Goal: Task Accomplishment & Management: Use online tool/utility

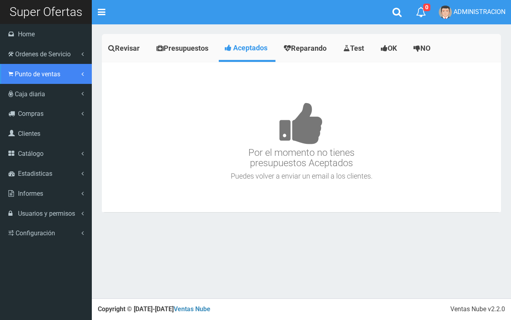
click at [23, 70] on span "Punto de ventas" at bounding box center [38, 74] width 46 height 8
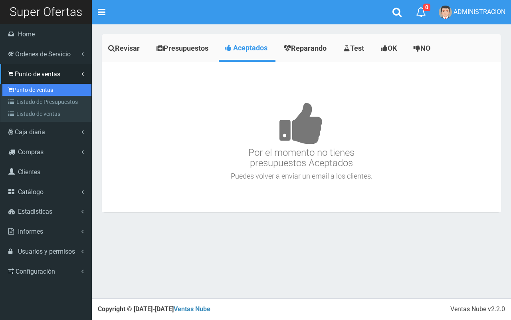
drag, startPoint x: 28, startPoint y: 88, endPoint x: 32, endPoint y: 91, distance: 4.7
click at [28, 89] on link "Punto de ventas" at bounding box center [46, 90] width 89 height 12
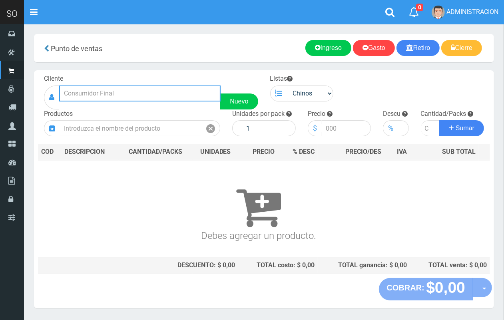
click at [146, 92] on input "text" at bounding box center [139, 94] width 161 height 16
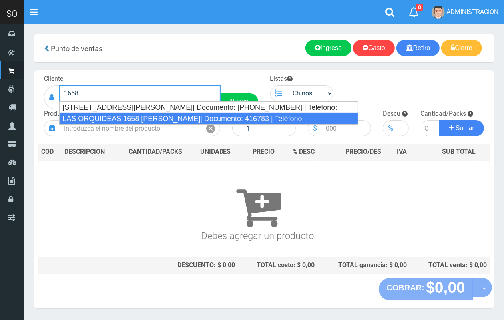
click at [122, 114] on div "LAS ORQUÍDEAS 1658 ESCOBAR| Documento: 416783 | Teléfono:" at bounding box center [208, 119] width 299 height 12
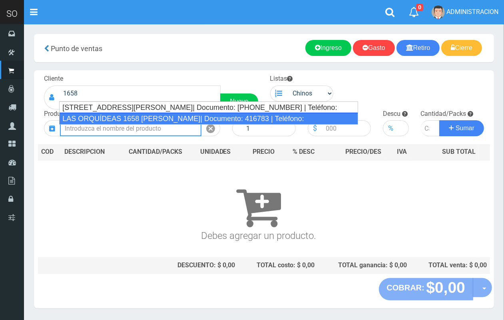
type input "LAS ORQUÍDEAS 1658 ESCOBAR| Documento: 416783 | Teléfono:"
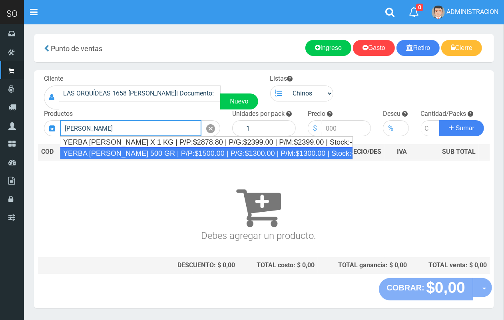
click at [221, 152] on div "YERBA AMANDA 500 GR | P/P:$1500.00 | P/G:$1300.00 | P/M:$1300.00 | Stock:-13710" at bounding box center [206, 153] width 293 height 12
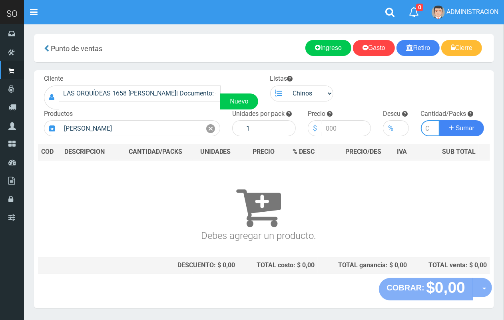
type input "YERBA AMANDA 500 GR | P/P:$1500.00 | P/G:$1300.00 | P/M:$1300.00 | Stock:-13710"
type input "10"
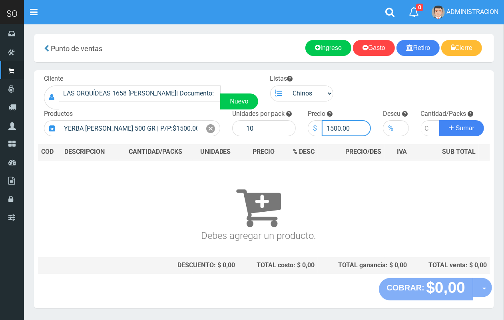
click at [330, 129] on input "1500.00" at bounding box center [347, 128] width 50 height 16
click at [333, 129] on input "1500.00" at bounding box center [347, 128] width 50 height 16
type input "1400.00"
click at [425, 126] on input "number" at bounding box center [430, 128] width 19 height 16
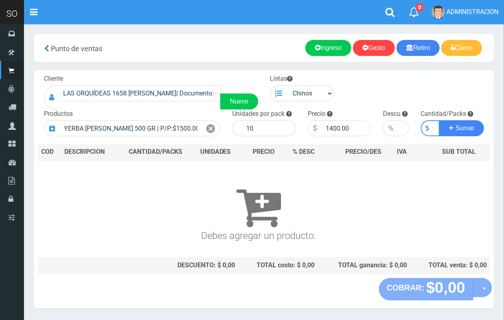
type input "15"
click at [439, 120] on button "Sumar" at bounding box center [461, 128] width 45 height 16
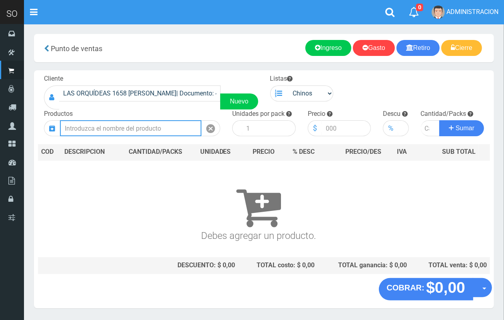
scroll to position [0, 0]
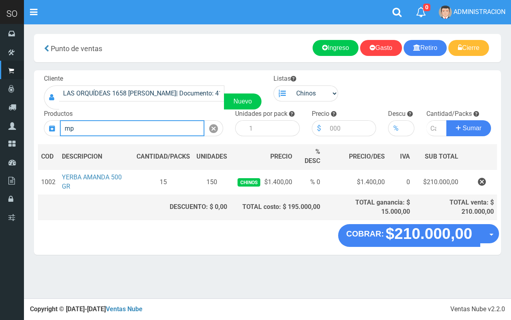
type input "m"
type input "n"
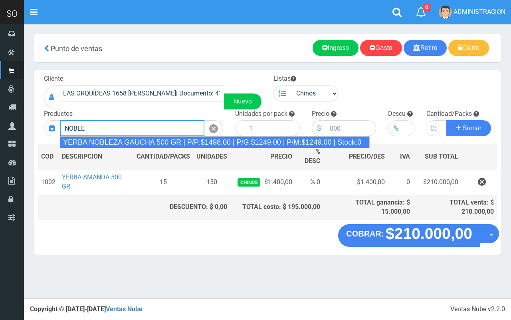
click at [156, 147] on div "YERBA NOBLEZA GAUCHA 500 GR | P/P:$1498.00 | P/G:$1249.00 | P/M:$1249.00 | Stoc…" at bounding box center [215, 142] width 310 height 12
type input "YERBA NOBLEZA GAUCHA 500 GR | P/P:$1498.00 | P/G:$1249.00 | P/M:$1249.00 | Stoc…"
type input "10"
type input "1498.00"
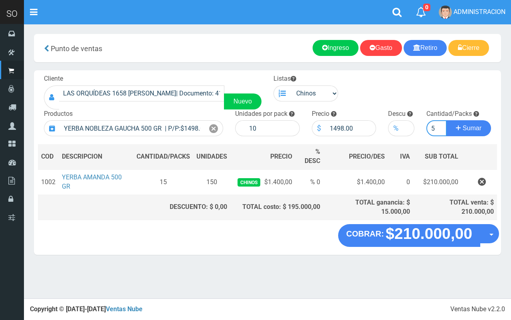
type input "5"
click at [447, 120] on button "Sumar" at bounding box center [469, 128] width 45 height 16
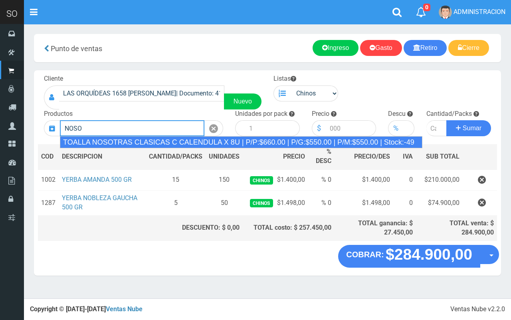
click at [182, 141] on div "TOALLA NOSOTRAS CLASICAS C CALENDULA X 8U | P/P:$660.00 | P/G:$550.00 | P/M:$55…" at bounding box center [241, 142] width 363 height 12
type input "TOALLA NOSOTRAS CLASICAS C CALENDULA X 8U | P/P:$660.00 | P/G:$550.00 | P/M:$55…"
type input "25"
type input "660.00"
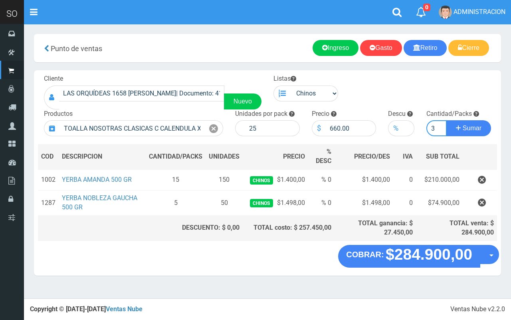
type input "3"
click at [447, 120] on button "Sumar" at bounding box center [469, 128] width 45 height 16
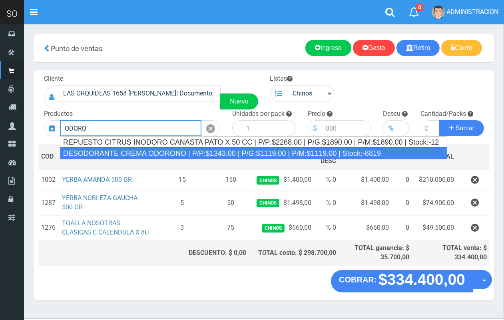
click at [167, 150] on div "DESODORANTE CREMA ODORONO | P/P:$1343.00 | P/G:$1119.00 | P/M:$1119.00 | Stock:…" at bounding box center [253, 153] width 387 height 12
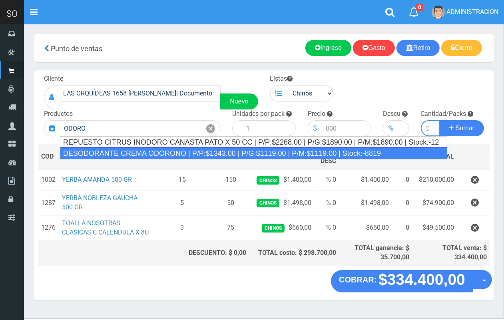
type input "DESODORANTE CREMA ODORONO | P/P:$1343.00 | P/G:$1119.00 | P/M:$1119.00 | Stock:…"
type input "12"
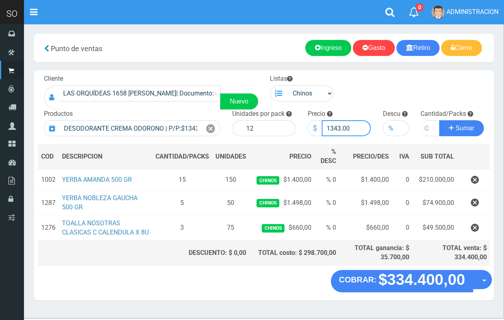
drag, startPoint x: 340, startPoint y: 128, endPoint x: 331, endPoint y: 127, distance: 9.3
click at [330, 127] on input "1343.00" at bounding box center [347, 128] width 50 height 16
type input "1287.00"
click at [426, 130] on input "number" at bounding box center [430, 128] width 19 height 16
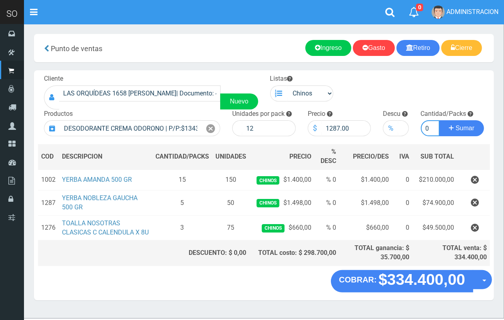
type input "10"
click at [439, 120] on button "Sumar" at bounding box center [461, 128] width 45 height 16
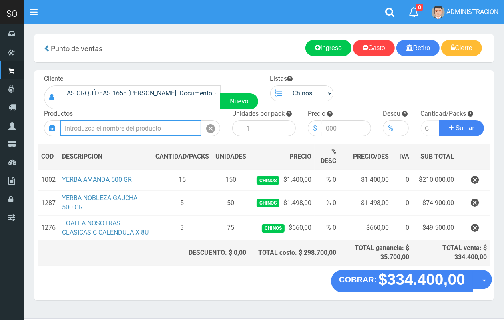
scroll to position [0, 0]
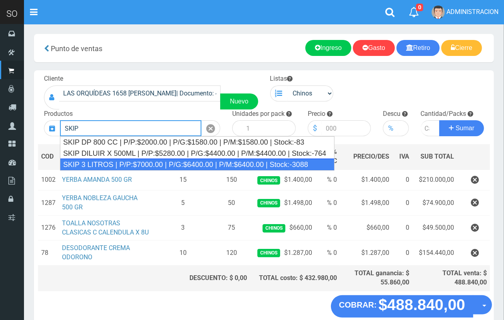
click at [126, 163] on div "SKIP 3 LITROS | P/P:$7000.00 | P/G:$6400.00 | P/M:$6400.00 | Stock:-3088" at bounding box center [197, 165] width 275 height 12
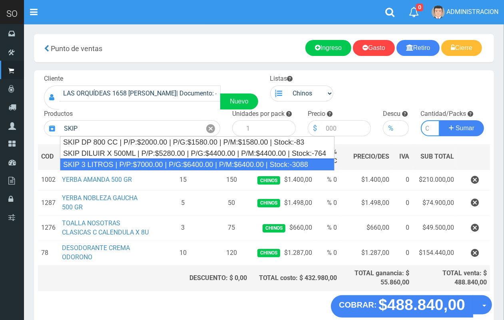
type input "SKIP 3 LITROS | P/P:$7000.00 | P/G:$6400.00 | P/M:$6400.00 | Stock:-3088"
type input "4"
type input "7000.00"
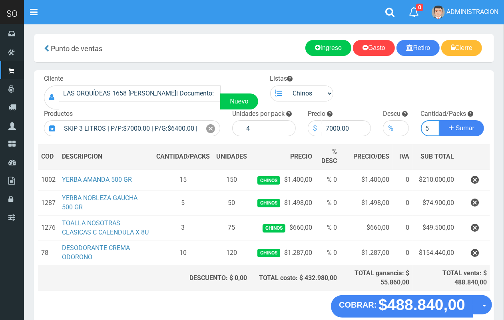
scroll to position [0, 1]
type input "5"
click at [439, 120] on button "Sumar" at bounding box center [461, 128] width 45 height 16
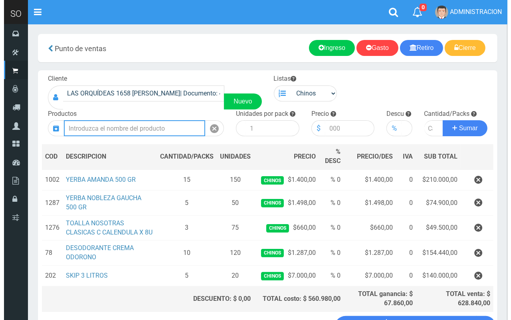
scroll to position [72, 0]
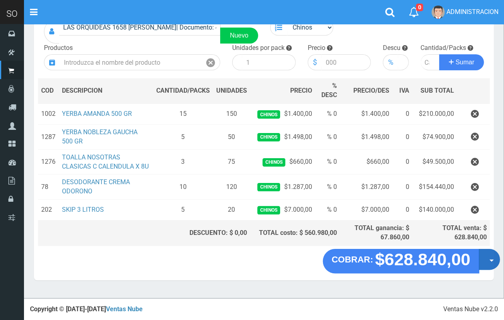
drag, startPoint x: 487, startPoint y: 262, endPoint x: 485, endPoint y: 273, distance: 11.4
click at [488, 262] on button "Opciones" at bounding box center [489, 259] width 21 height 21
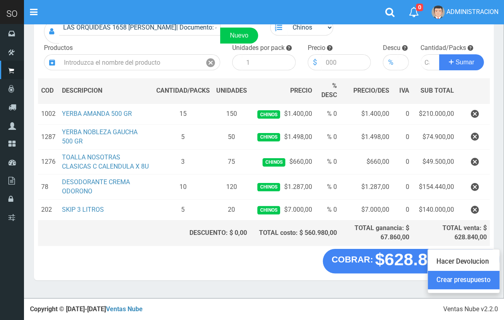
click at [440, 285] on link "Crear presupuesto" at bounding box center [464, 280] width 72 height 18
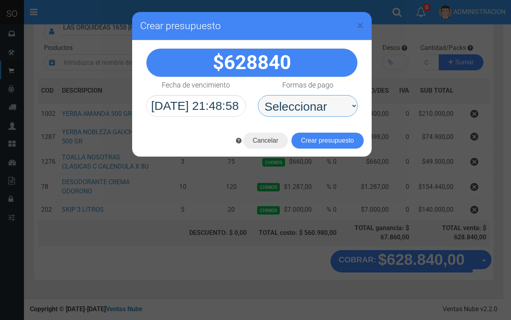
click at [319, 115] on select "Seleccionar Efectivo Tarjeta de Crédito Depósito Débito" at bounding box center [308, 106] width 100 height 22
select select "Efectivo"
click at [258, 95] on select "Seleccionar Efectivo Tarjeta de Crédito Depósito Débito" at bounding box center [308, 106] width 100 height 22
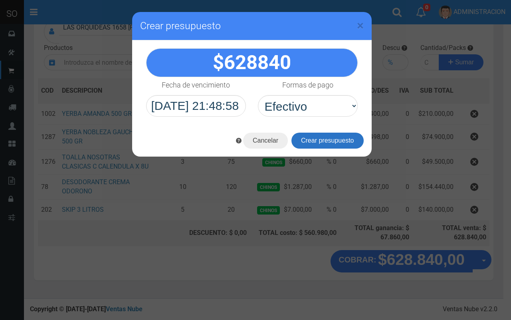
drag, startPoint x: 332, startPoint y: 139, endPoint x: 346, endPoint y: 143, distance: 14.2
click at [332, 139] on button "Crear presupuesto" at bounding box center [328, 141] width 72 height 16
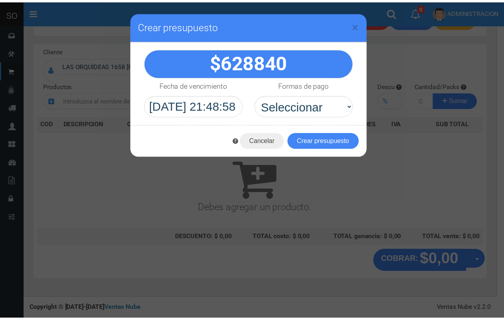
scroll to position [24, 0]
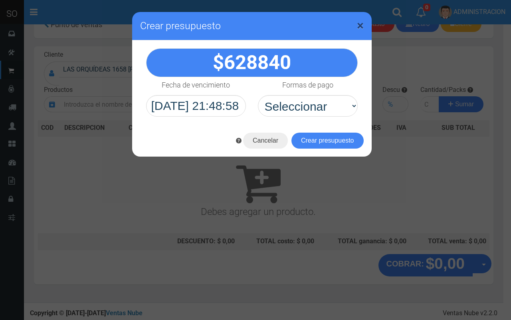
click at [363, 23] on span "×" at bounding box center [360, 25] width 7 height 15
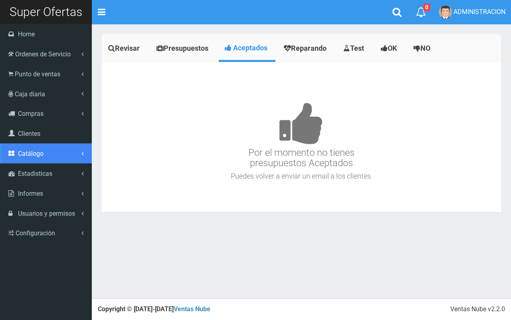
click at [38, 158] on link "Catálogo" at bounding box center [46, 153] width 92 height 20
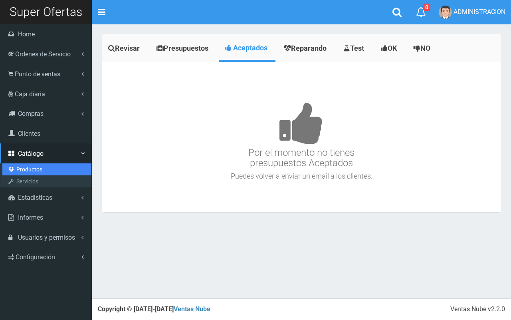
click at [35, 169] on link "Productos" at bounding box center [46, 169] width 89 height 12
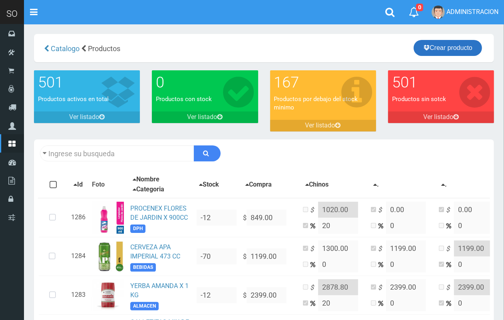
click at [435, 48] on link "Crear producto" at bounding box center [448, 48] width 68 height 16
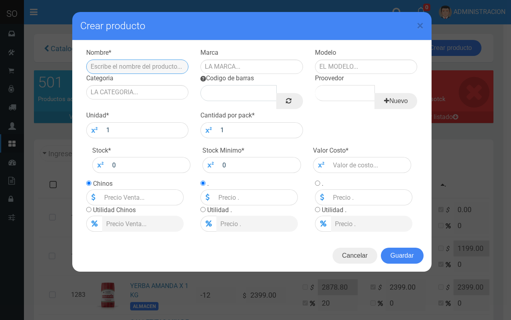
click at [167, 69] on input "text" at bounding box center [137, 67] width 103 height 14
type input "YERBA NOBLEZA GAUCHA 1 KG"
click at [251, 62] on input "text" at bounding box center [252, 67] width 103 height 14
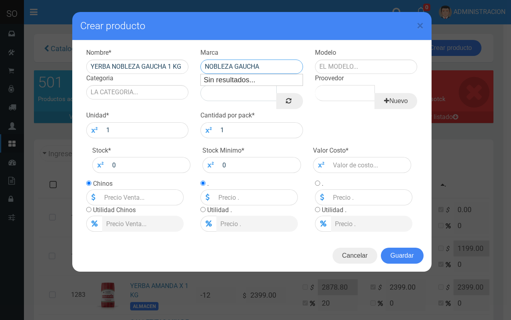
type input "NOBLEZA GAUCHA"
click at [372, 69] on input "text" at bounding box center [366, 67] width 103 height 14
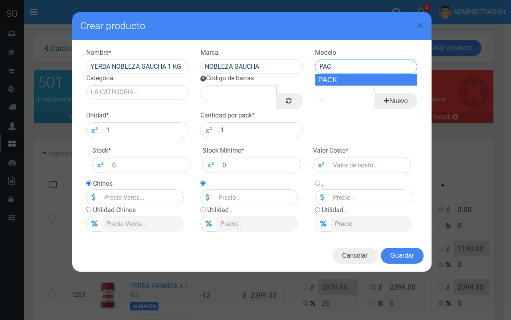
click at [368, 82] on div "PACK" at bounding box center [366, 80] width 103 height 12
type input "PACK"
drag, startPoint x: 152, startPoint y: 82, endPoint x: 147, endPoint y: 98, distance: 16.8
click at [151, 83] on div "Categoria" at bounding box center [137, 87] width 115 height 26
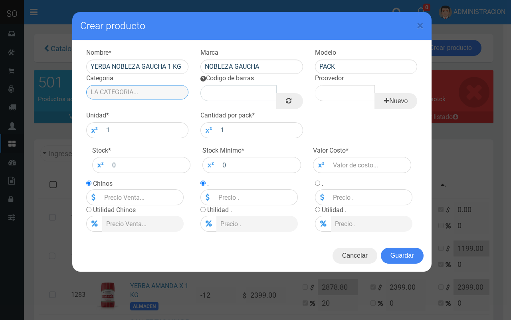
click at [147, 98] on input "Categoria" at bounding box center [137, 92] width 103 height 14
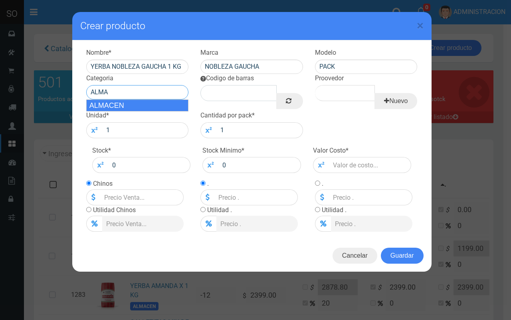
click at [151, 109] on div "ALMACEN" at bounding box center [137, 106] width 103 height 12
type input "ALMACEN"
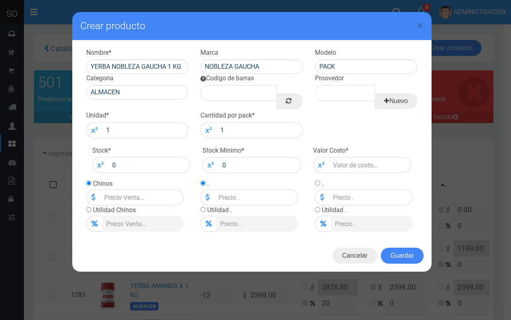
drag, startPoint x: 292, startPoint y: 103, endPoint x: 305, endPoint y: 95, distance: 14.9
click at [293, 102] on link at bounding box center [290, 101] width 26 height 16
click at [338, 85] on input "Proovedor" at bounding box center [345, 93] width 60 height 16
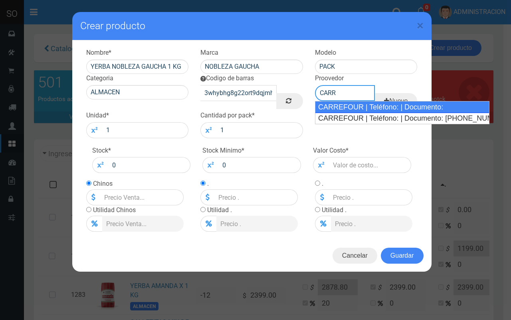
click at [341, 105] on div "CARREFOUR | Teléfono: | Documento:" at bounding box center [402, 107] width 175 height 12
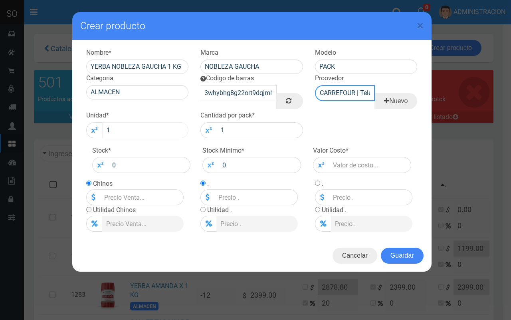
type input "CARREFOUR | Teléfono: | Documento:"
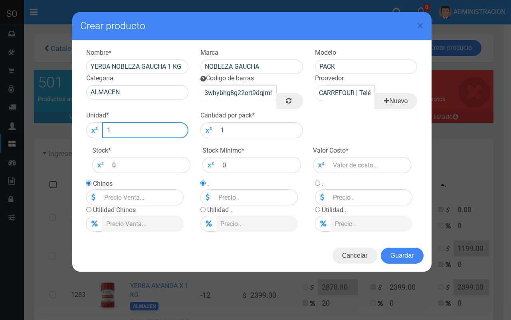
click at [147, 133] on input "1" at bounding box center [145, 130] width 87 height 16
type input "10"
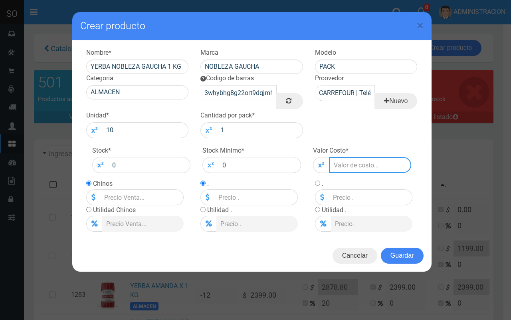
click at [358, 171] on input "number" at bounding box center [370, 165] width 83 height 16
click at [172, 66] on input "YERBA NOBLEZA GAUCHA 1 KG" at bounding box center [137, 67] width 103 height 14
click at [185, 67] on input "YERBA NOBLEZA GAUCHA 500 KG" at bounding box center [137, 67] width 103 height 14
type input "YERBA NOBLEZA GAUCHA 500 GR"
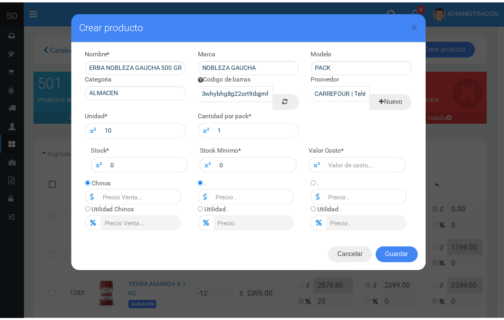
scroll to position [0, 0]
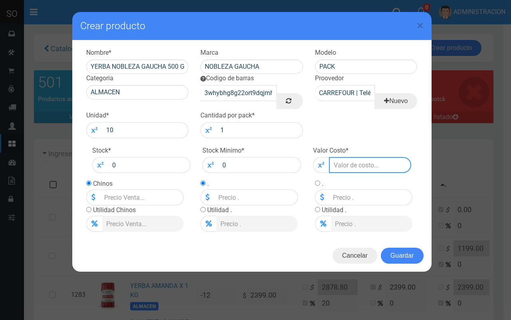
click at [340, 166] on input "number" at bounding box center [370, 165] width 83 height 16
type input "1"
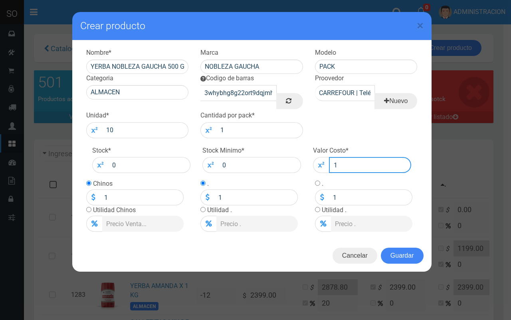
type input "12"
type input "124"
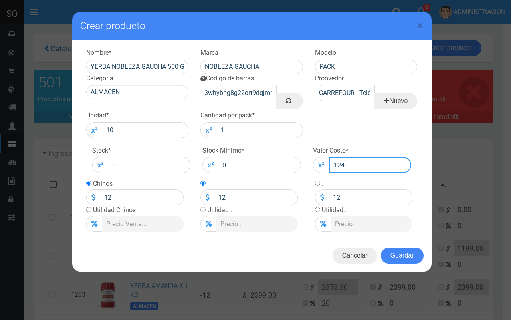
type input "124"
type input "1249"
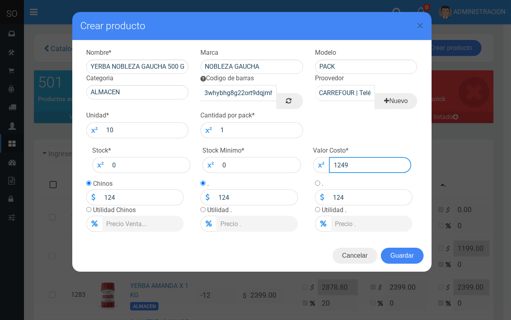
type input "1249"
type input "1249.0"
type input "1249"
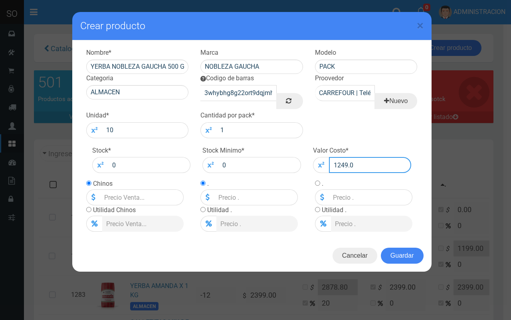
type input "1249"
type input "1249.00"
click at [88, 209] on input "radio" at bounding box center [88, 209] width 5 height 5
radio input "true"
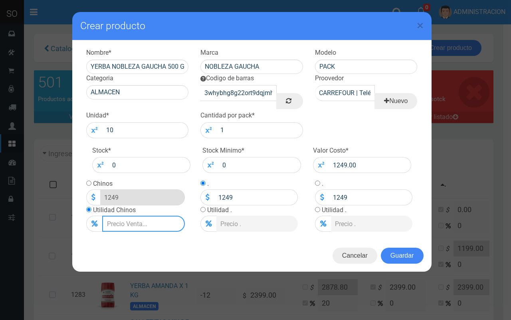
click at [126, 223] on input "Lista de precios" at bounding box center [143, 224] width 83 height 16
type input "2"
type input "1273.98"
type input "20"
type input "1498.8"
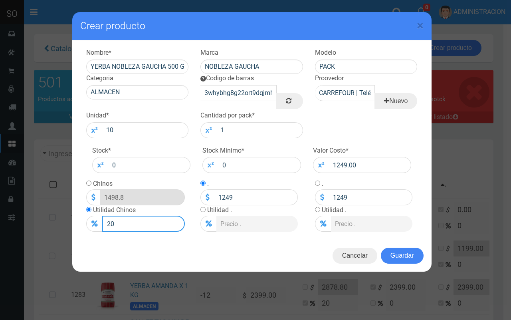
type input "20"
click at [87, 185] on input "radio" at bounding box center [88, 183] width 5 height 5
radio input "true"
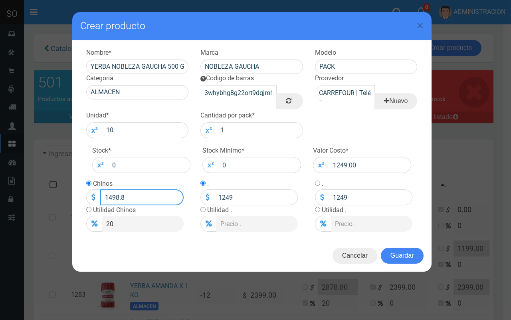
click at [124, 195] on input "1498.8" at bounding box center [142, 197] width 84 height 16
type input "1498.00"
click at [394, 260] on button "Guardar" at bounding box center [402, 256] width 43 height 16
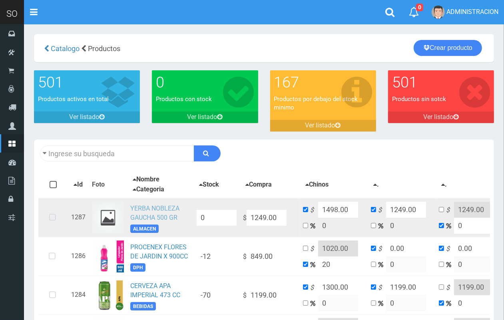
click at [141, 214] on link "YERBA NOBLEZA GAUCHA 500 GR" at bounding box center [154, 213] width 49 height 17
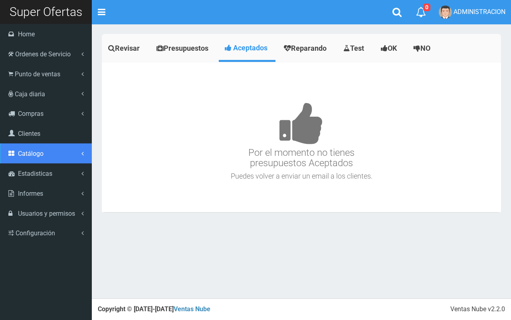
click at [23, 152] on span "Catálogo" at bounding box center [31, 154] width 26 height 8
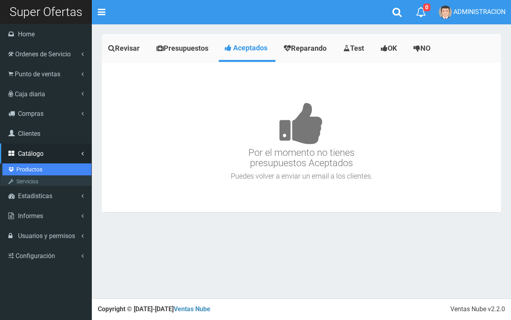
click at [26, 170] on link "Productos" at bounding box center [46, 169] width 89 height 12
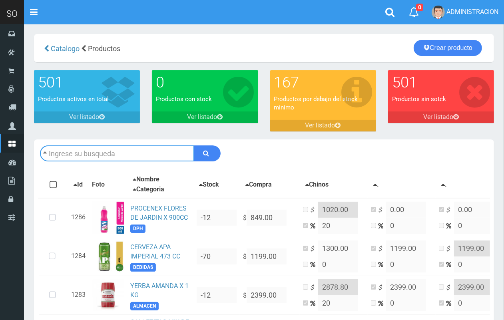
click at [131, 148] on input "text" at bounding box center [117, 153] width 154 height 16
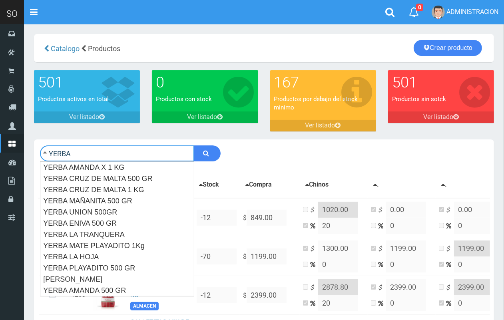
type input "YERBA"
click at [194, 145] on button "submit" at bounding box center [207, 153] width 27 height 16
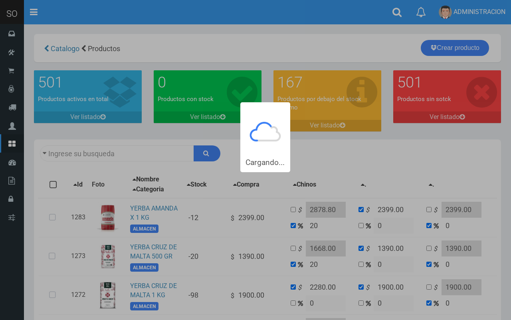
type input "YERBA"
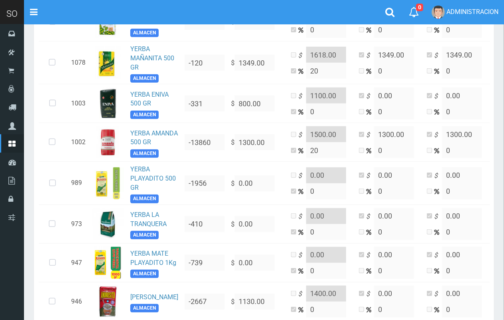
scroll to position [366, 0]
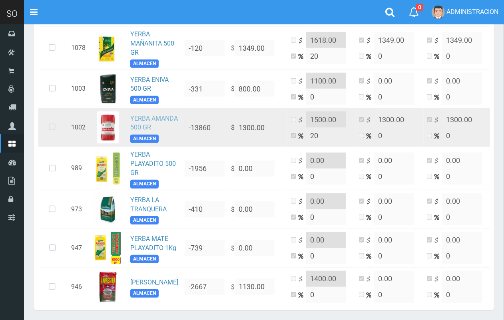
click at [140, 131] on link "YERBA AMANDA 500 GR" at bounding box center [154, 123] width 48 height 17
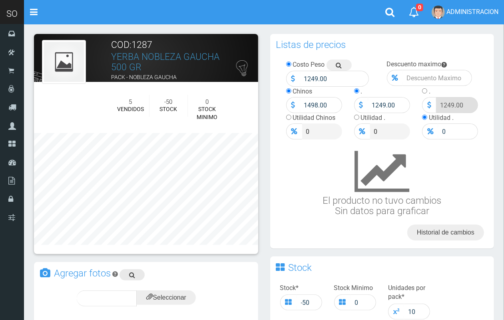
click at [134, 269] on icon at bounding box center [132, 274] width 6 height 11
click at [165, 294] on input "file" at bounding box center [166, 298] width 59 height 14
click at [182, 298] on span "subir" at bounding box center [185, 298] width 20 height 7
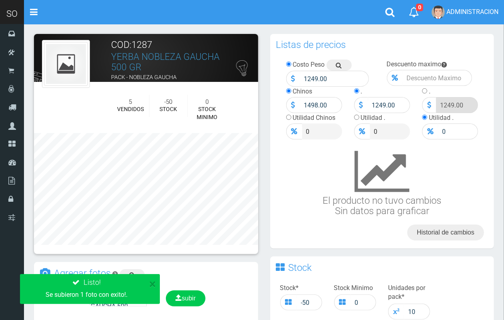
click at [134, 278] on div "× Listo! Se subieron 1 foto con exito!." at bounding box center [90, 289] width 140 height 30
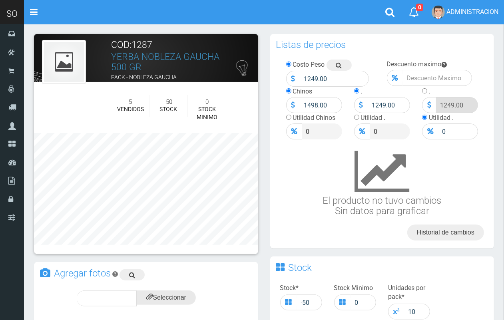
click at [173, 297] on input "file" at bounding box center [166, 298] width 59 height 14
click at [183, 301] on span "subir" at bounding box center [185, 298] width 20 height 7
